Goal: Task Accomplishment & Management: Manage account settings

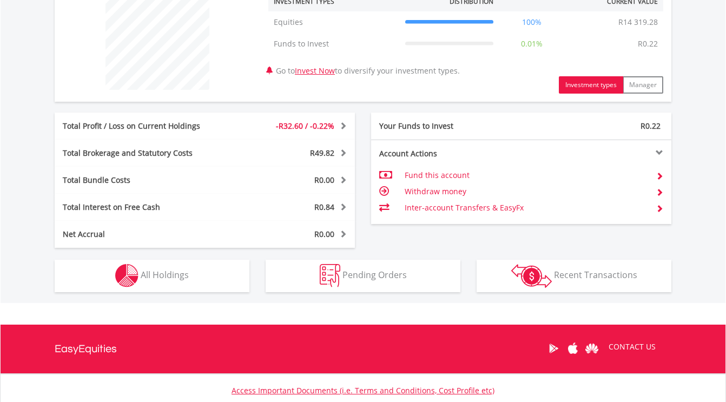
scroll to position [513, 0]
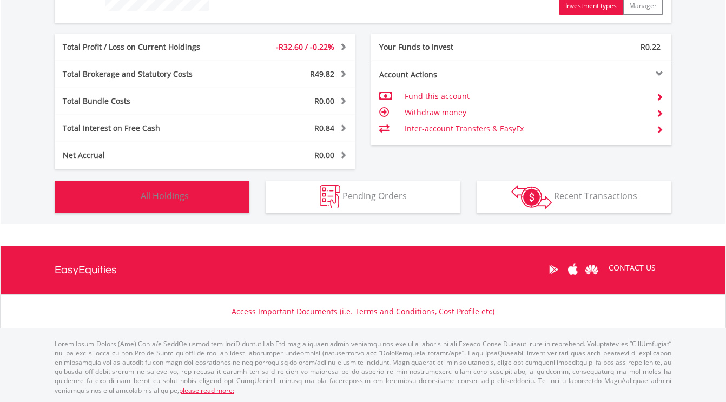
click at [145, 202] on span "All Holdings" at bounding box center [165, 196] width 48 height 12
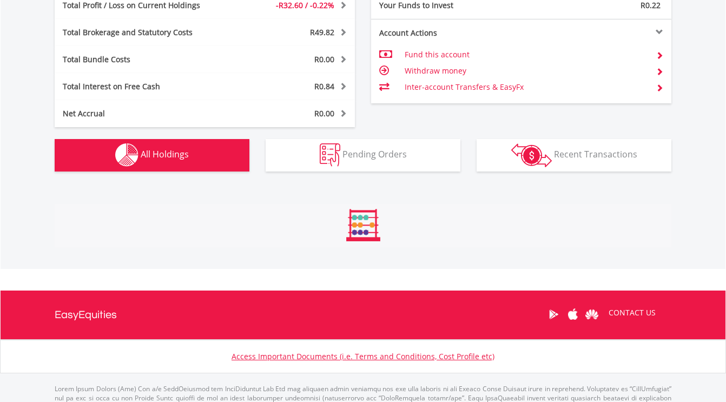
scroll to position [759, 0]
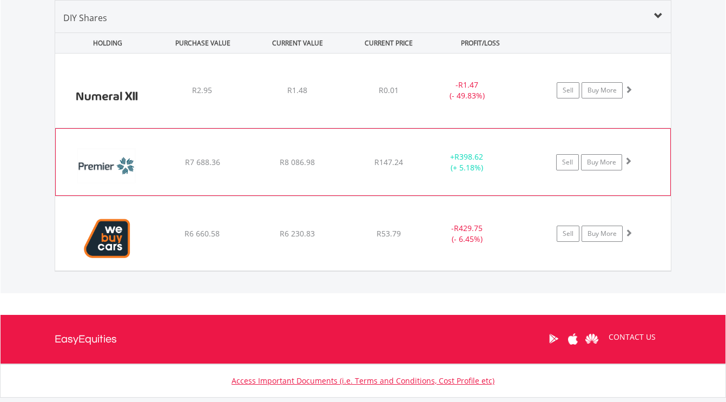
click at [626, 160] on span at bounding box center [628, 161] width 8 height 8
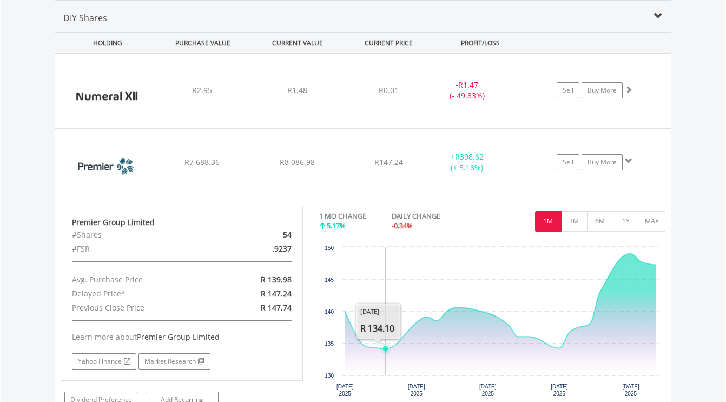
scroll to position [1030, 0]
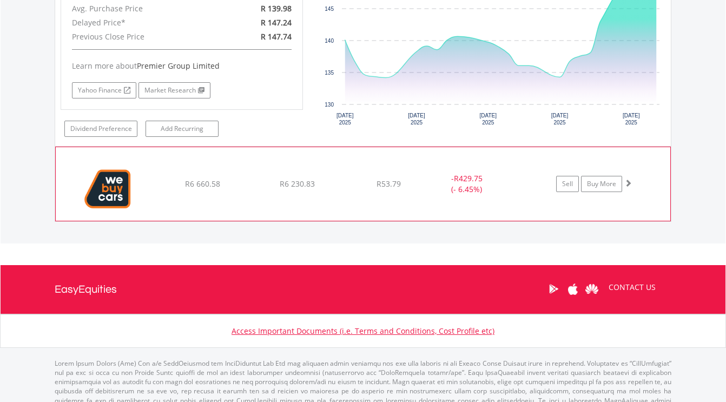
click at [627, 181] on span at bounding box center [628, 183] width 8 height 8
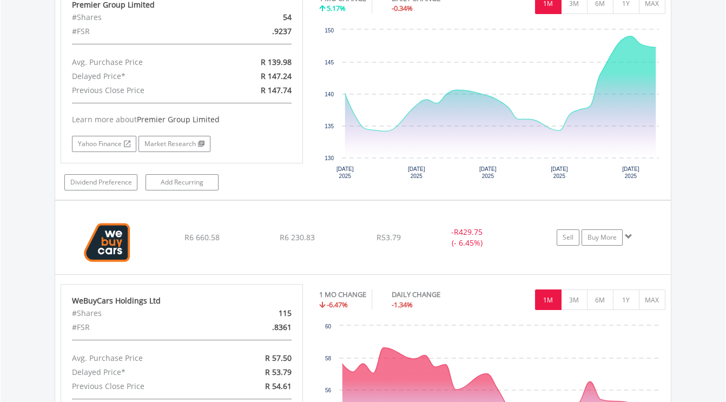
scroll to position [977, 0]
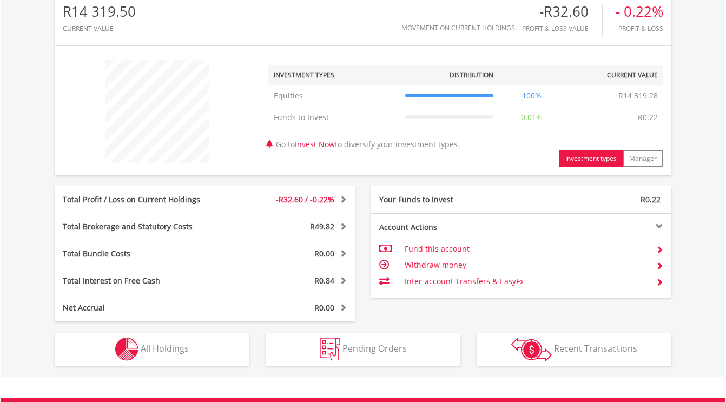
scroll to position [433, 0]
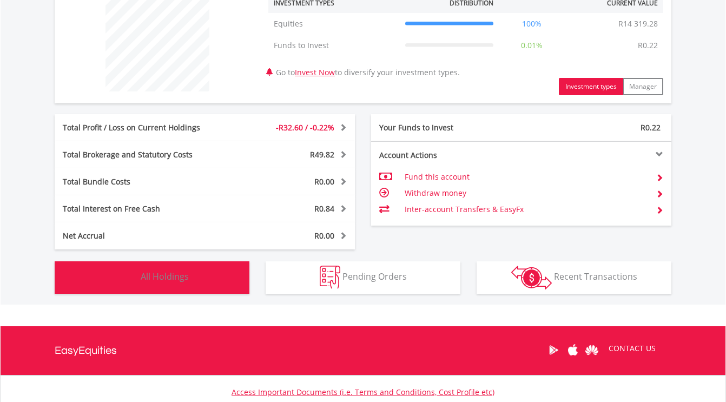
click at [193, 272] on button "Holdings All Holdings" at bounding box center [152, 277] width 195 height 32
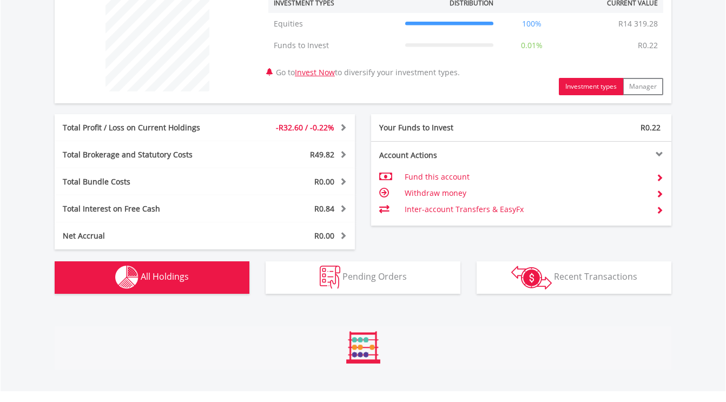
scroll to position [759, 0]
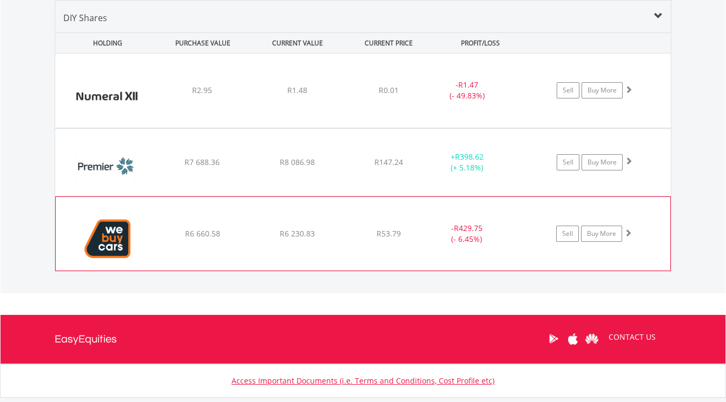
click at [627, 233] on span at bounding box center [628, 233] width 8 height 8
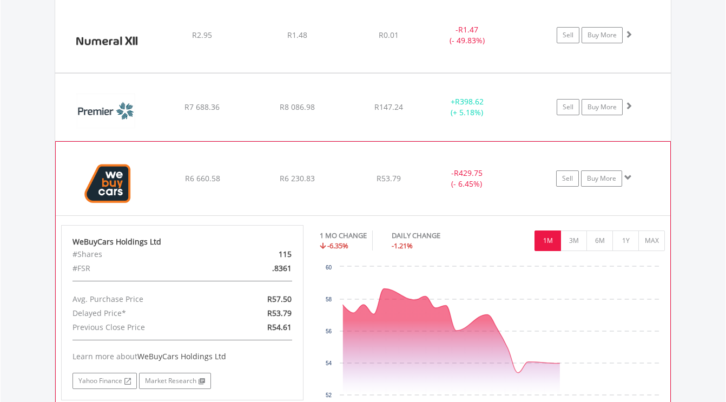
scroll to position [867, 0]
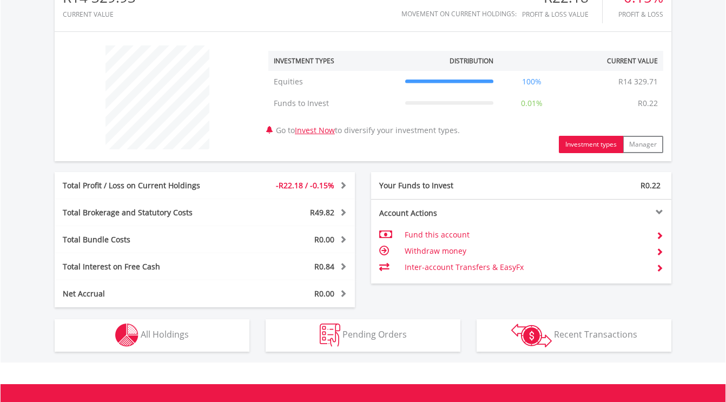
scroll to position [409, 0]
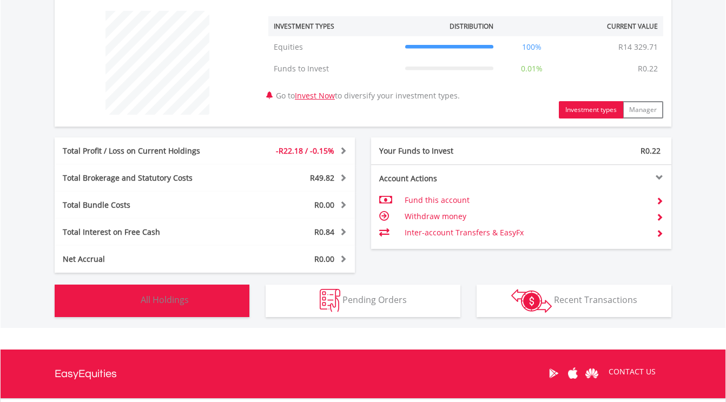
click at [175, 289] on button "Holdings All Holdings" at bounding box center [152, 300] width 195 height 32
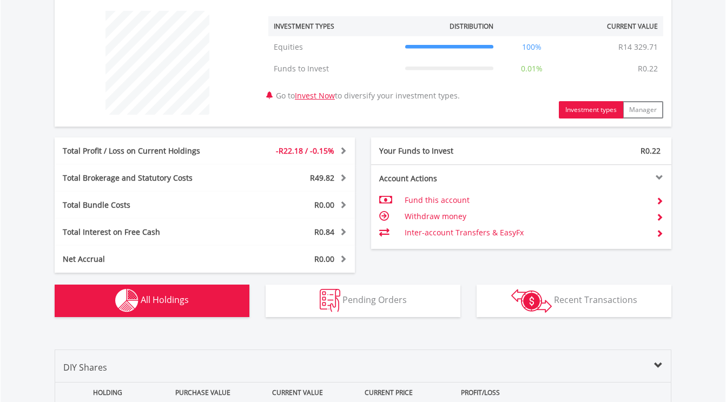
scroll to position [759, 0]
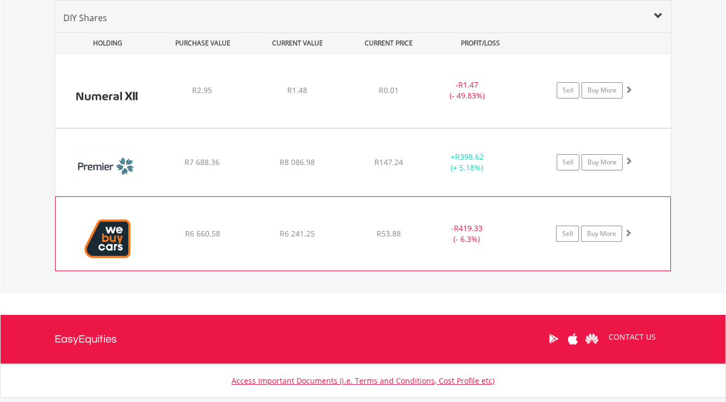
click at [630, 231] on span at bounding box center [628, 233] width 8 height 8
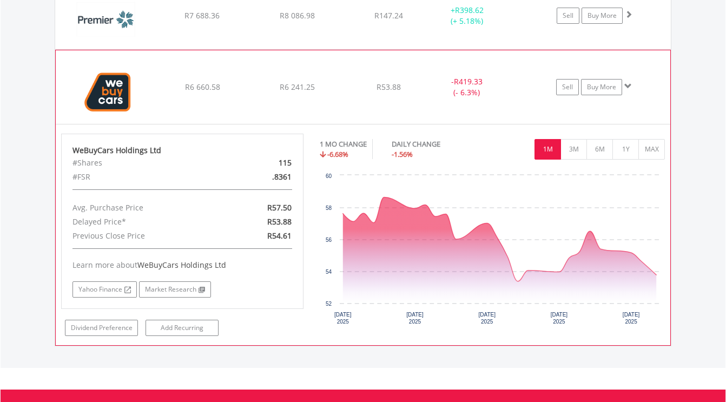
scroll to position [921, 0]
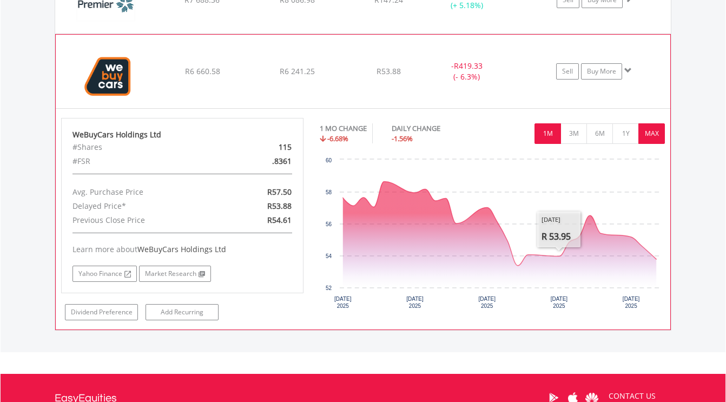
click at [646, 131] on button "MAX" at bounding box center [651, 133] width 26 height 21
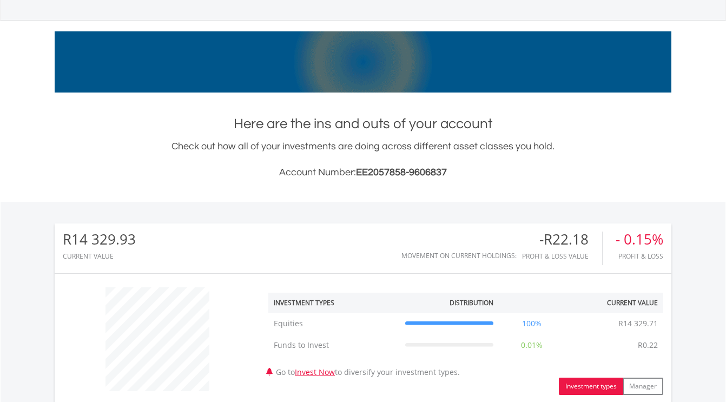
scroll to position [56, 0]
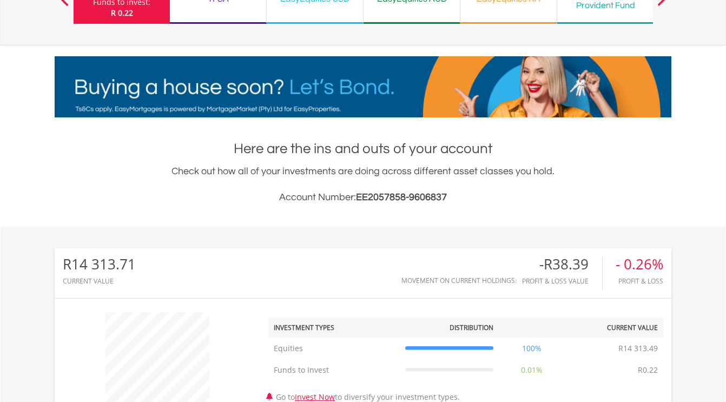
scroll to position [104, 205]
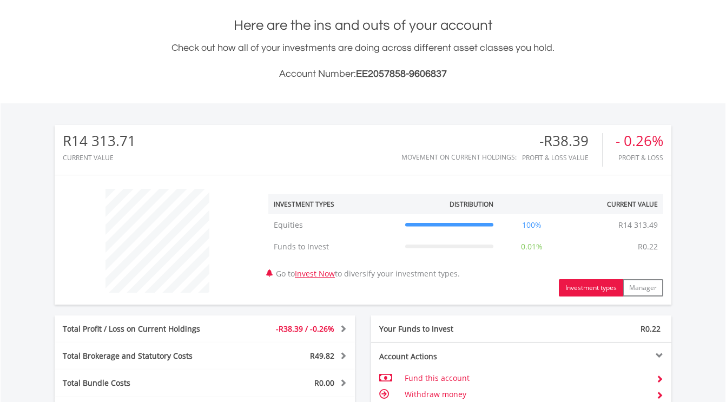
scroll to position [448, 0]
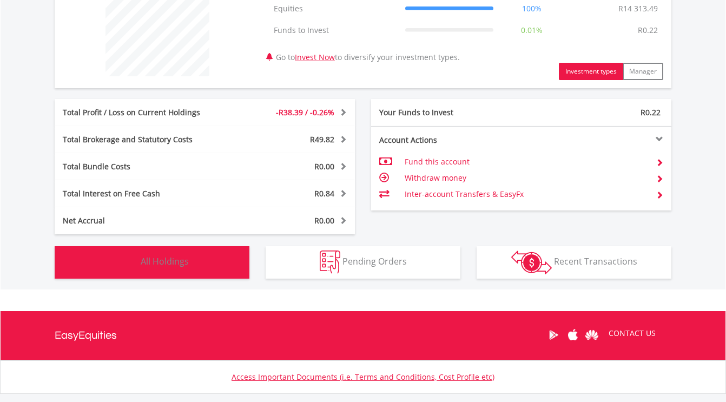
click at [158, 264] on span "All Holdings" at bounding box center [165, 261] width 48 height 12
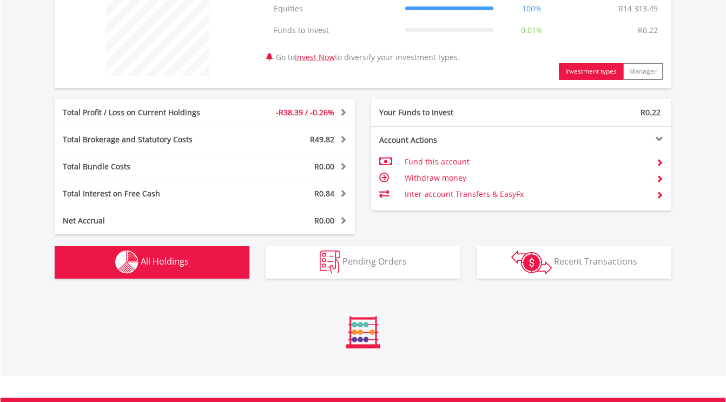
scroll to position [759, 0]
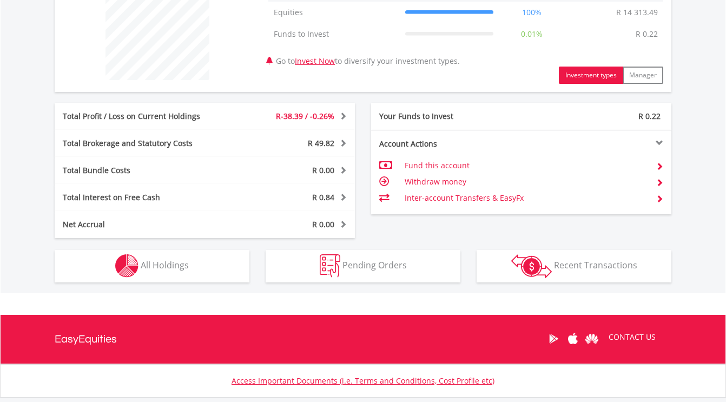
scroll to position [513, 0]
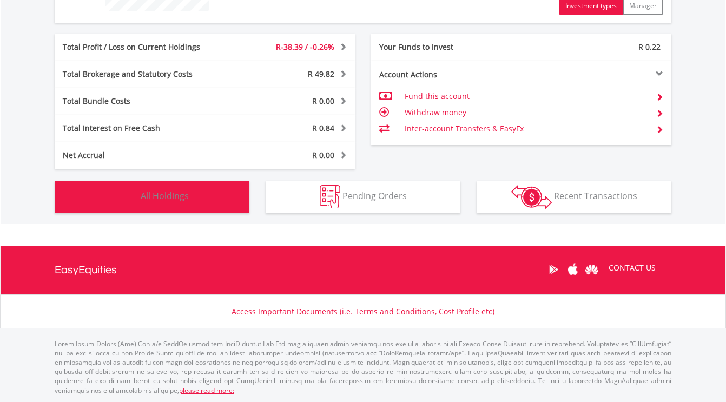
click at [189, 191] on button "Holdings All Holdings" at bounding box center [152, 197] width 195 height 32
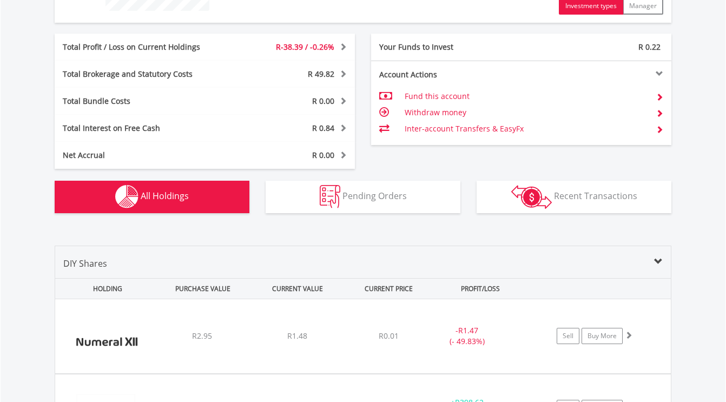
scroll to position [759, 0]
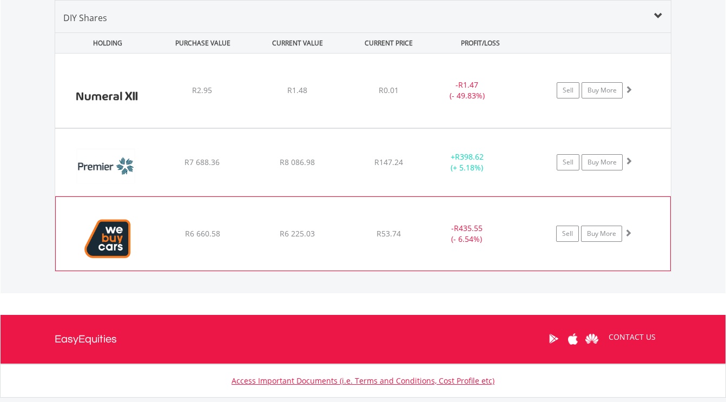
click at [627, 231] on span at bounding box center [628, 233] width 8 height 8
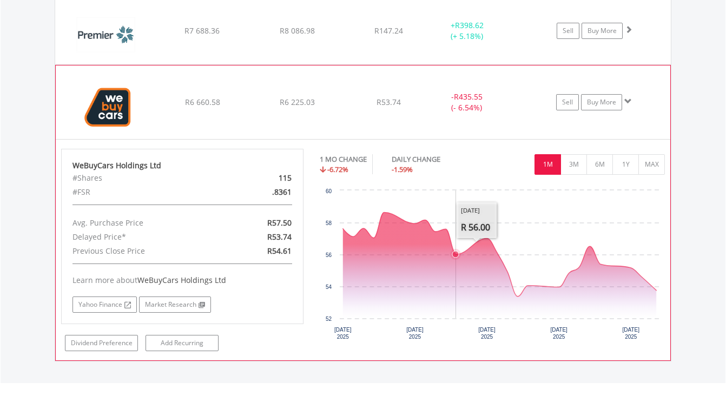
scroll to position [975, 0]
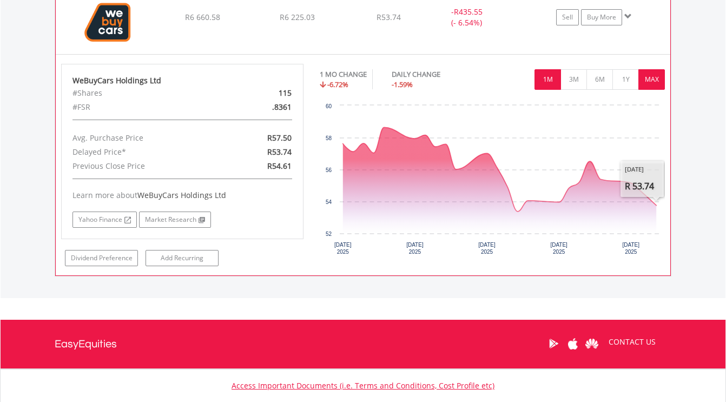
click at [657, 81] on button "MAX" at bounding box center [651, 79] width 26 height 21
